Goal: Navigation & Orientation: Find specific page/section

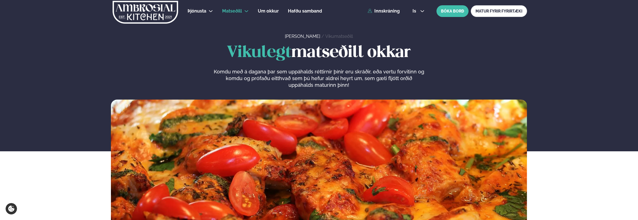
scroll to position [202, 0]
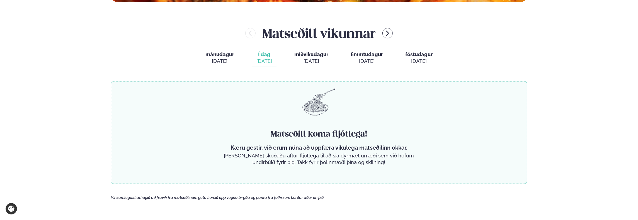
scroll to position [223, 0]
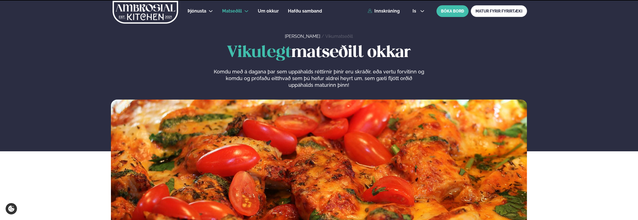
scroll to position [267, 0]
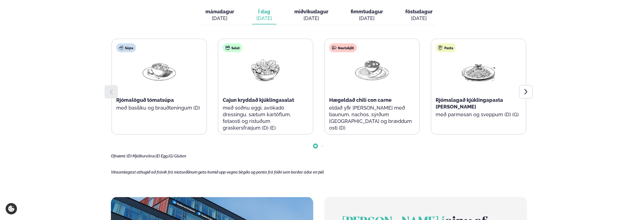
click at [477, 148] on div at bounding box center [319, 142] width 416 height 14
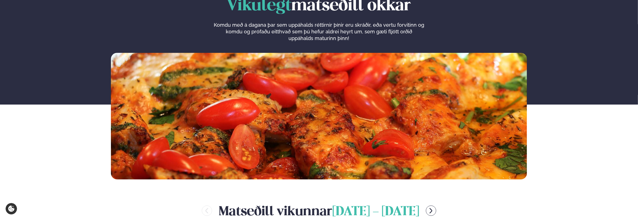
scroll to position [47, 0]
